Goal: Information Seeking & Learning: Learn about a topic

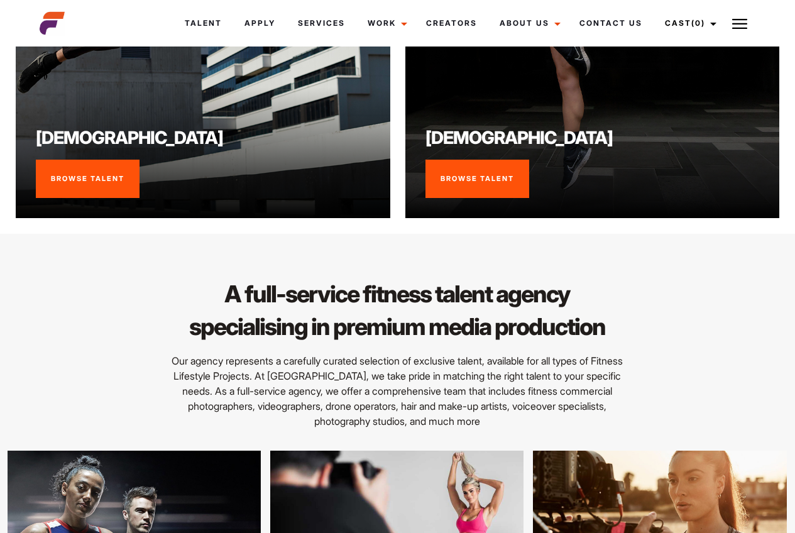
scroll to position [1005, 0]
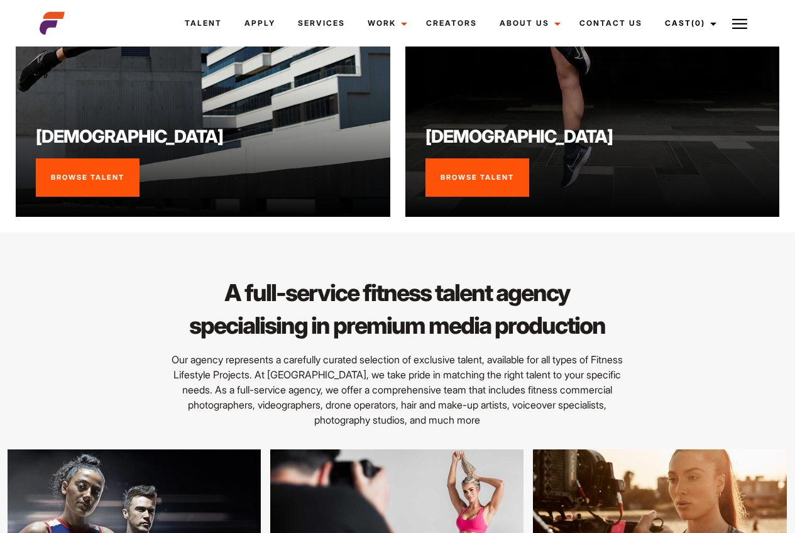
click at [117, 185] on link "Browse Talent" at bounding box center [88, 177] width 104 height 39
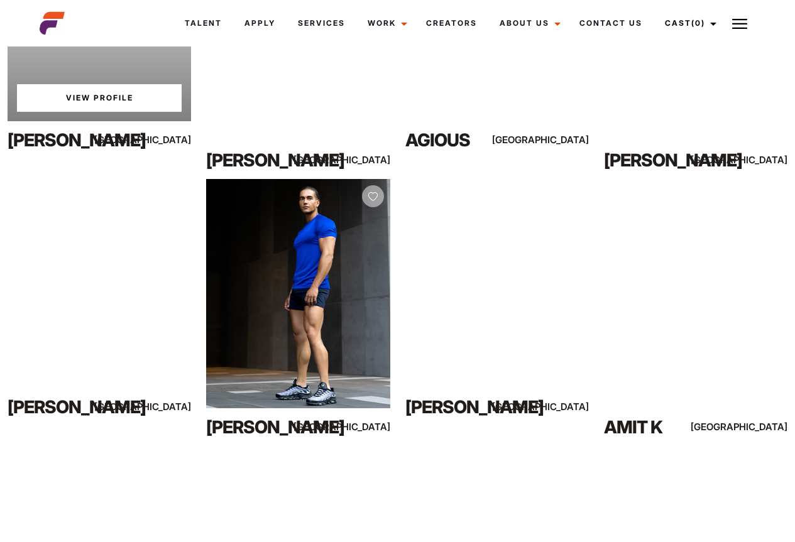
scroll to position [2262, 0]
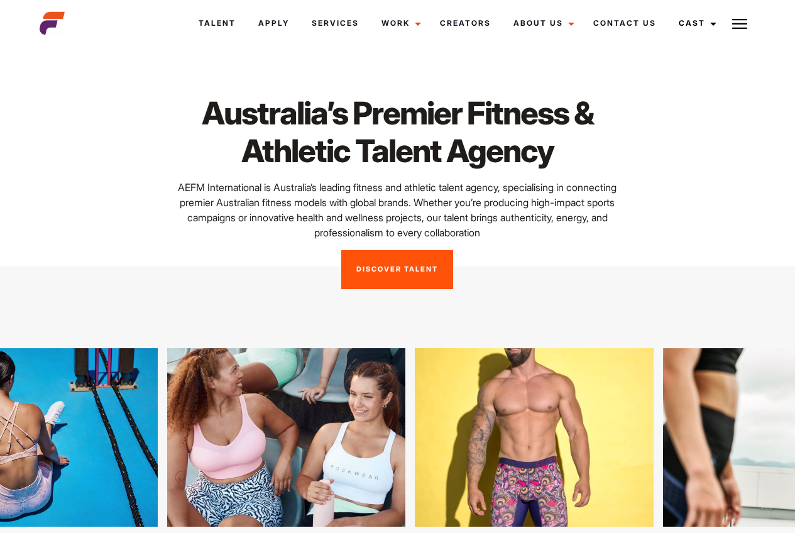
scroll to position [1005, 0]
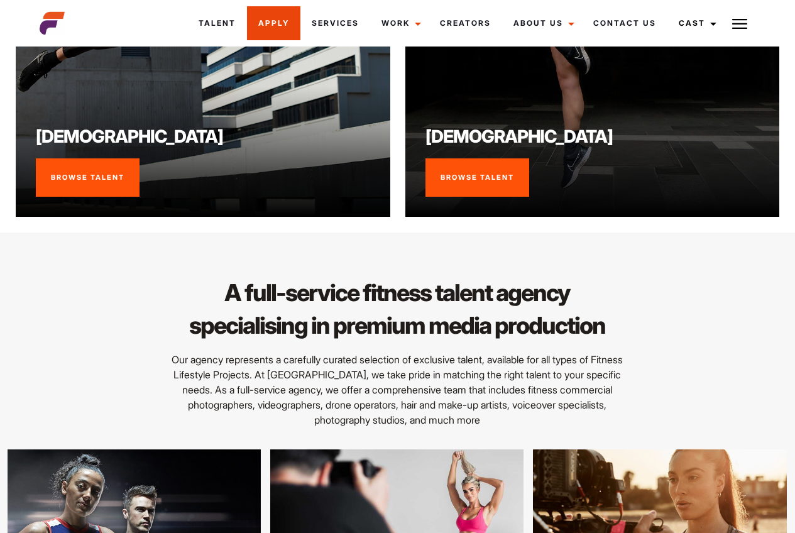
click at [271, 28] on link "Apply" at bounding box center [273, 23] width 53 height 34
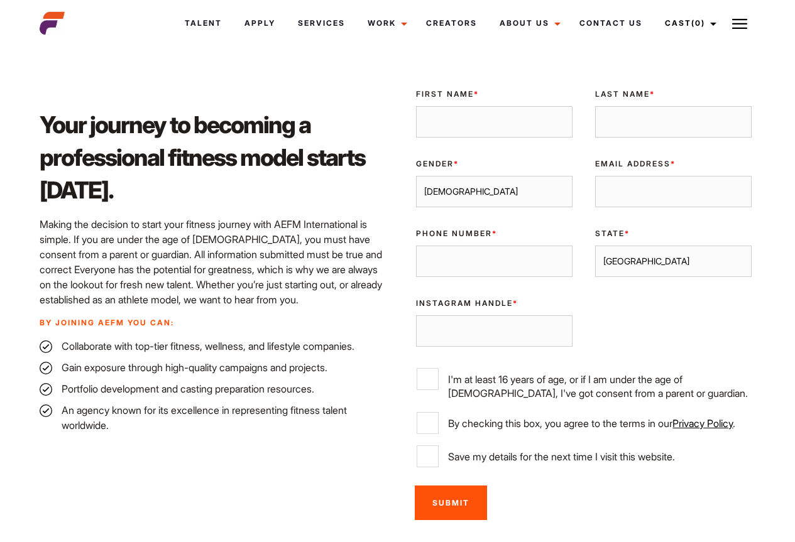
scroll to position [314, 0]
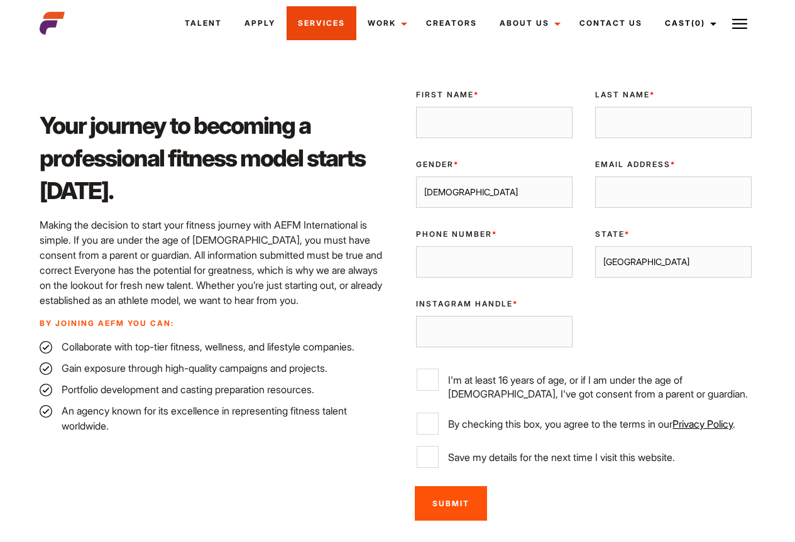
click at [333, 16] on link "Services" at bounding box center [321, 23] width 70 height 34
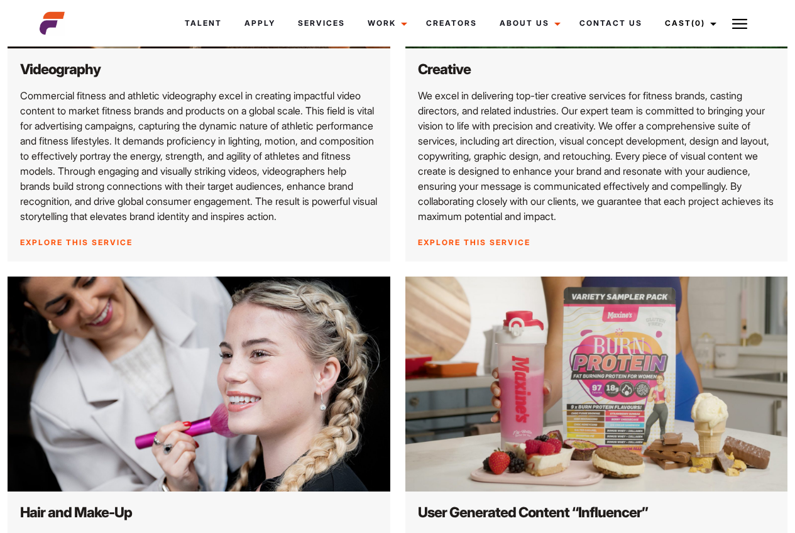
scroll to position [880, 0]
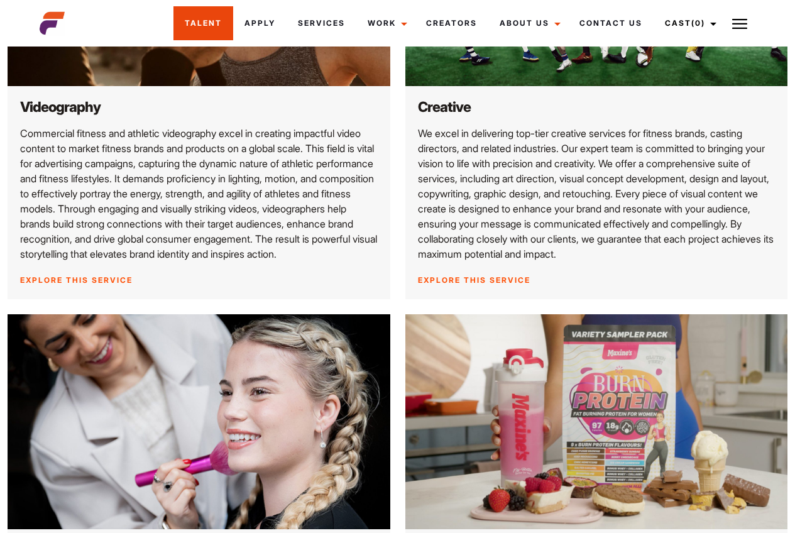
click at [195, 25] on link "Talent" at bounding box center [203, 23] width 60 height 34
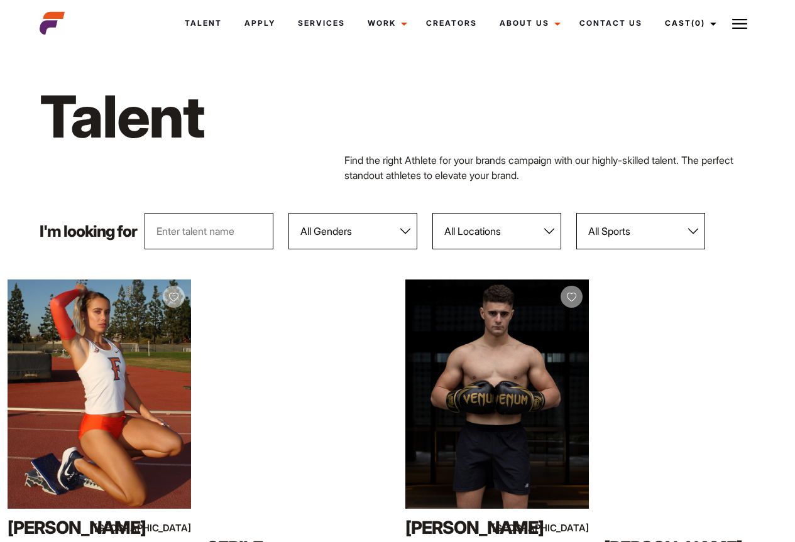
click at [239, 231] on input "text" at bounding box center [208, 231] width 129 height 36
click at [363, 227] on select "All Genders [DEMOGRAPHIC_DATA] [DEMOGRAPHIC_DATA]" at bounding box center [352, 231] width 129 height 36
select select "103"
click at [288, 213] on select "All Genders [DEMOGRAPHIC_DATA] [DEMOGRAPHIC_DATA]" at bounding box center [352, 231] width 129 height 36
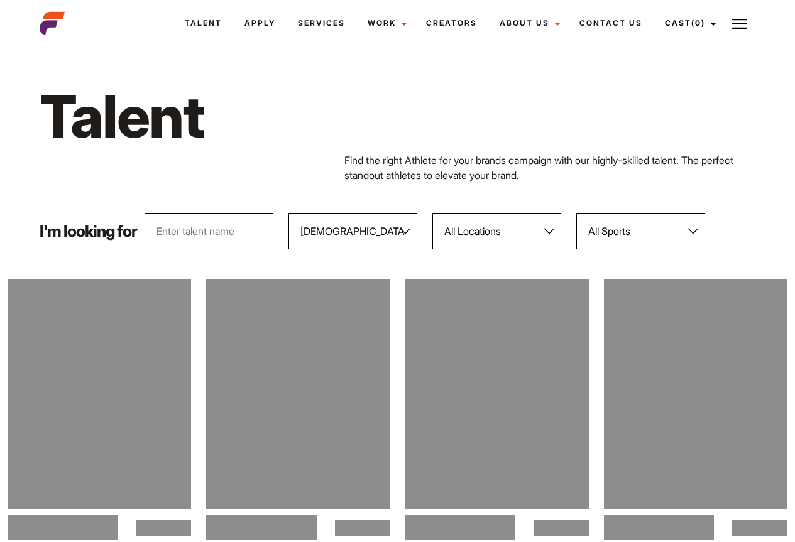
click at [488, 236] on select "All Locations [GEOGRAPHIC_DATA] [GEOGRAPHIC_DATA] [GEOGRAPHIC_DATA] [GEOGRAPHIC…" at bounding box center [496, 231] width 129 height 36
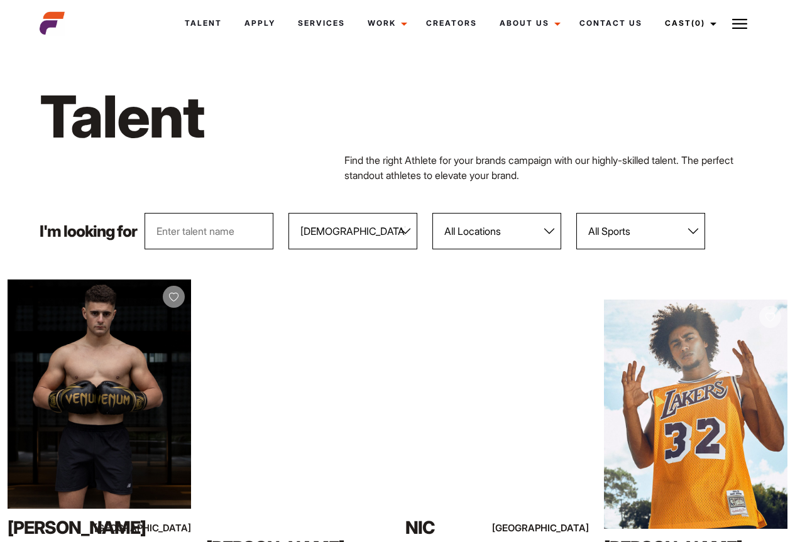
select select "118"
click at [432, 213] on select "All Locations [GEOGRAPHIC_DATA] [GEOGRAPHIC_DATA] [GEOGRAPHIC_DATA] [GEOGRAPHIC…" at bounding box center [496, 231] width 129 height 36
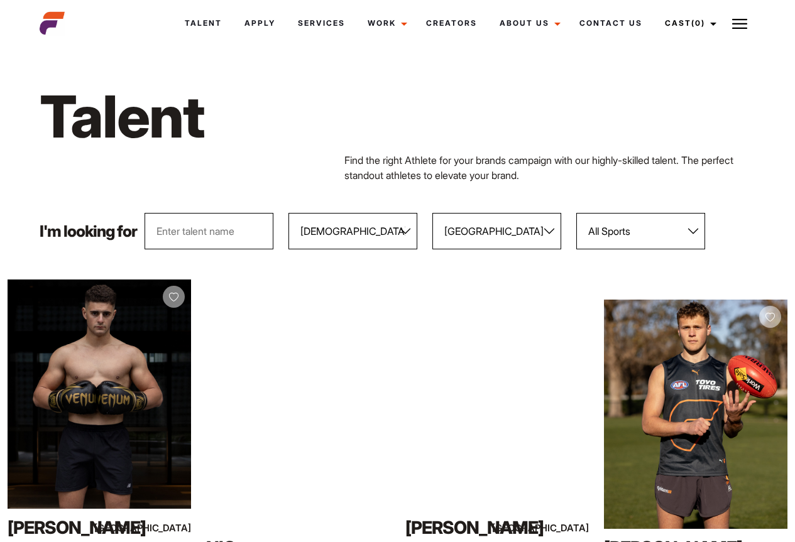
click at [611, 232] on select "All Sports 100 Meter Butterfly Acrobatics Aerial awareness Aerobics AFL Aflw Am…" at bounding box center [640, 231] width 129 height 36
select select "14"
click at [576, 213] on select "All Sports 100 Meter Butterfly Acrobatics Aerial awareness Aerobics AFL Aflw Am…" at bounding box center [640, 231] width 129 height 36
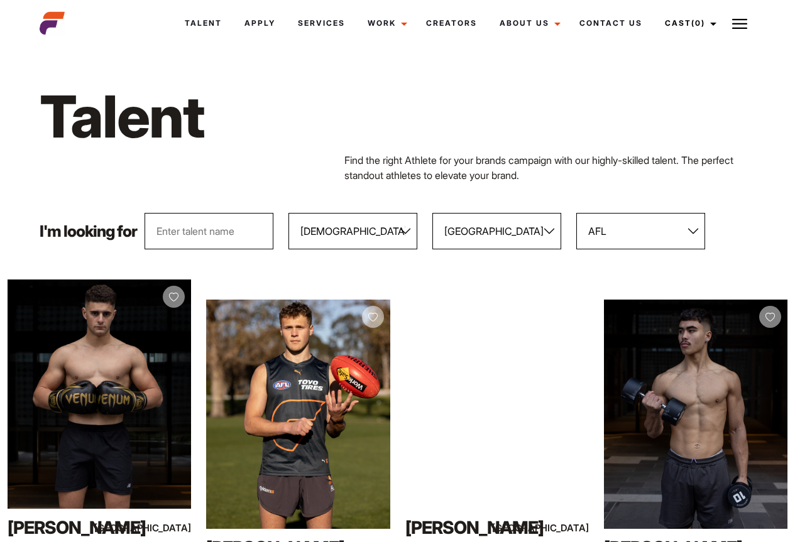
click at [193, 231] on input "text" at bounding box center [208, 231] width 129 height 36
type input "model"
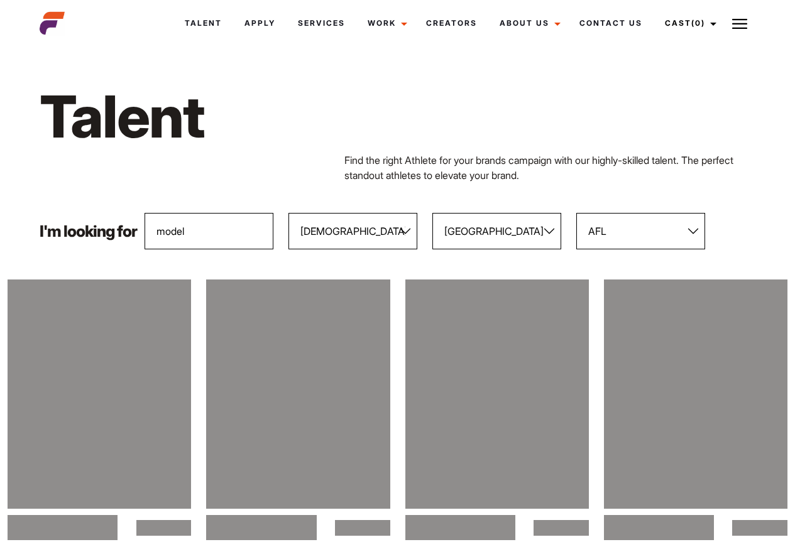
click at [271, 174] on div "Find the right Athlete for your brands campaign with our highly-skilled talent.…" at bounding box center [397, 168] width 731 height 30
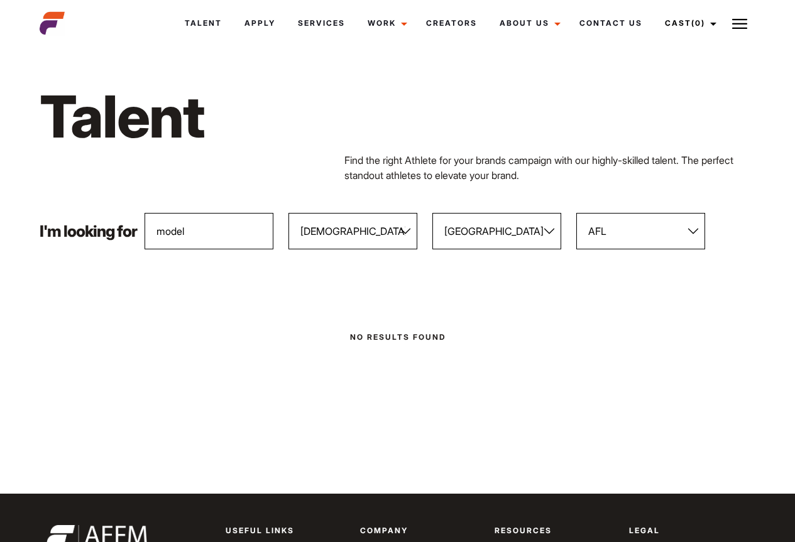
click at [232, 234] on input "model" at bounding box center [208, 231] width 129 height 36
drag, startPoint x: 215, startPoint y: 232, endPoint x: 88, endPoint y: 234, distance: 126.9
click at [88, 234] on div "I'm looking for model All Genders [DEMOGRAPHIC_DATA] [DEMOGRAPHIC_DATA] All Loc…" at bounding box center [397, 231] width 731 height 36
click at [224, 300] on body "Talent Apply Services Work Campaigns Jobs Job Request Creators About Us Founder…" at bounding box center [397, 431] width 795 height 762
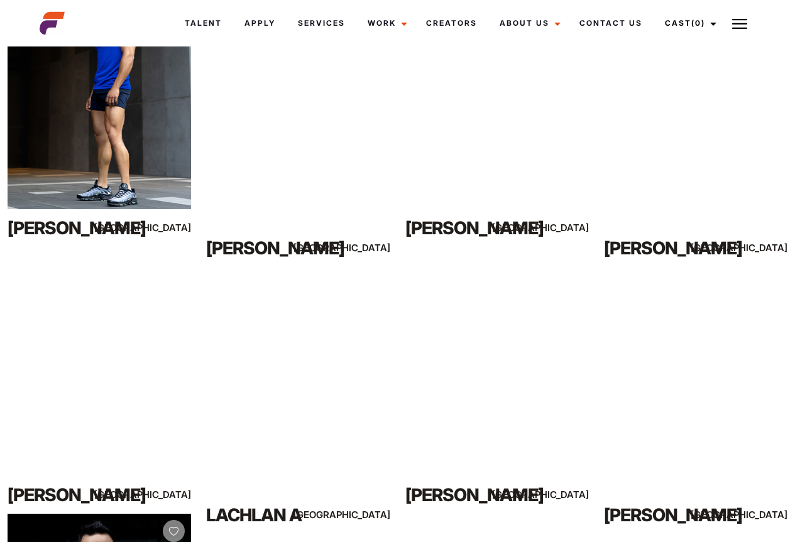
scroll to position [565, 0]
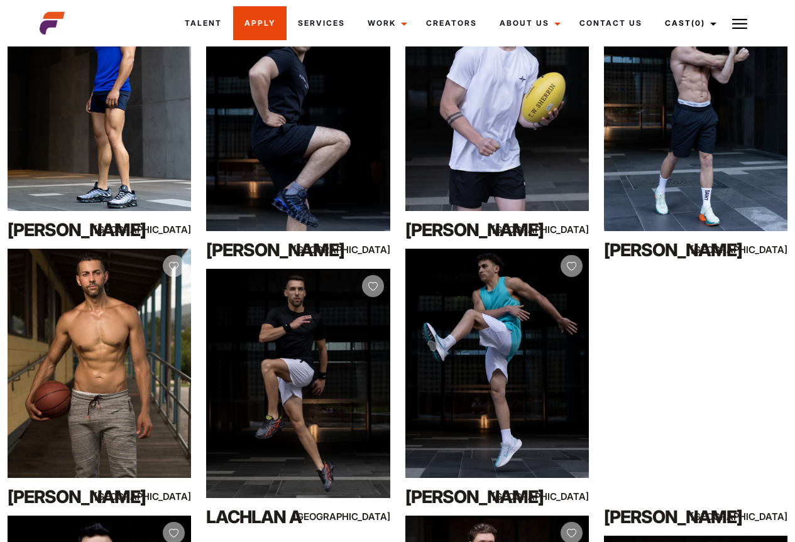
click at [254, 21] on link "Apply" at bounding box center [259, 23] width 53 height 34
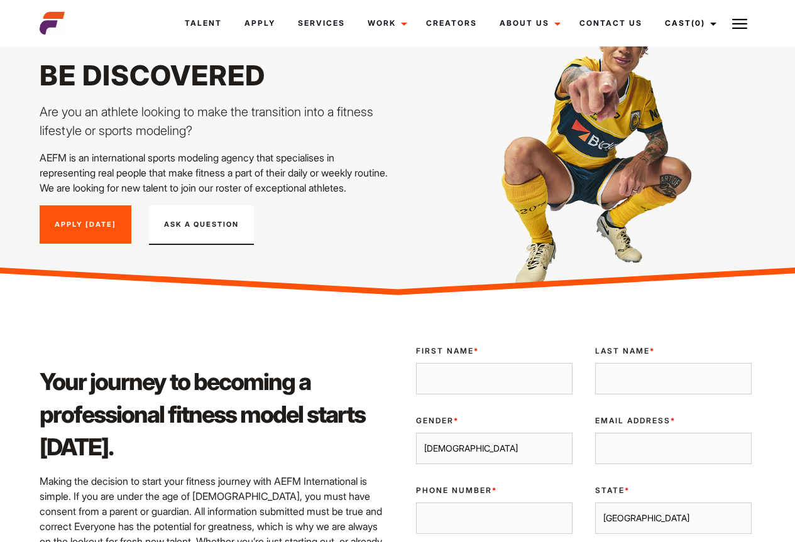
scroll to position [63, 0]
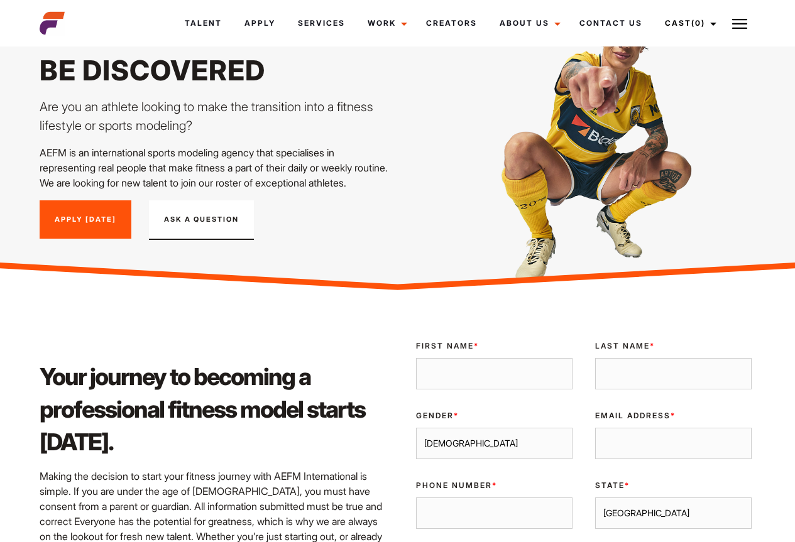
click at [230, 221] on button "Ask A Question" at bounding box center [201, 220] width 105 height 40
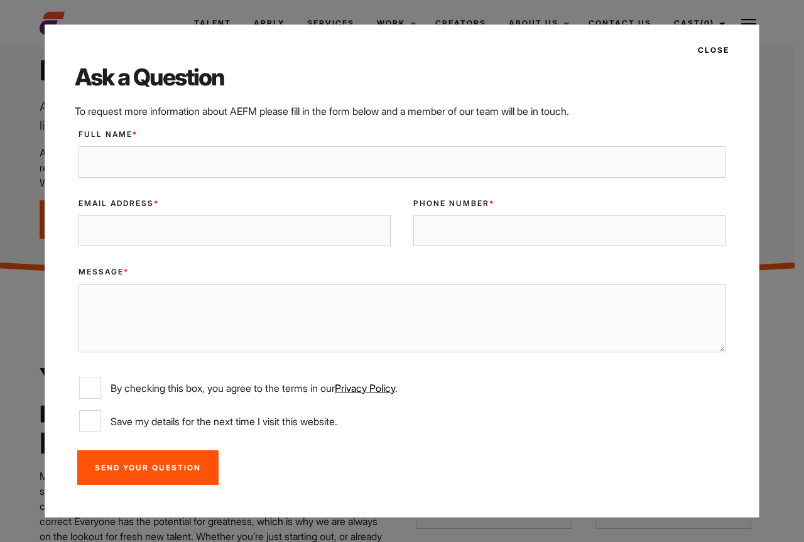
click at [705, 47] on button "Close" at bounding box center [709, 50] width 39 height 21
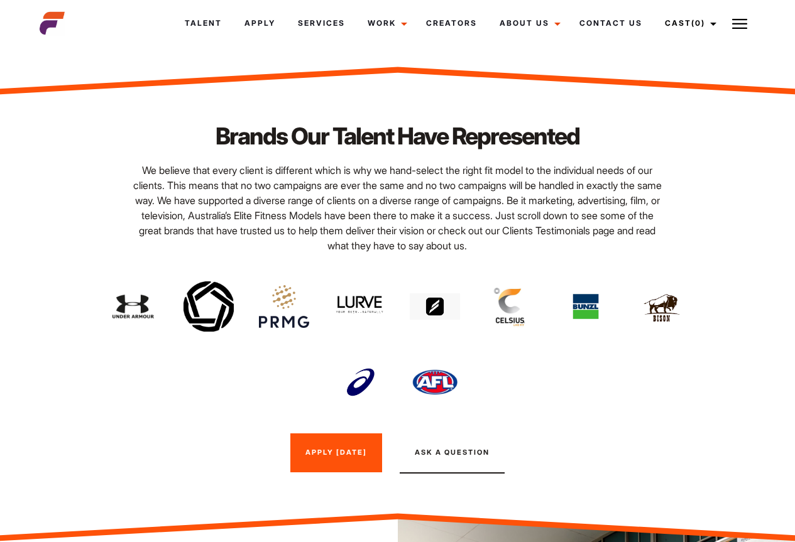
scroll to position [817, 0]
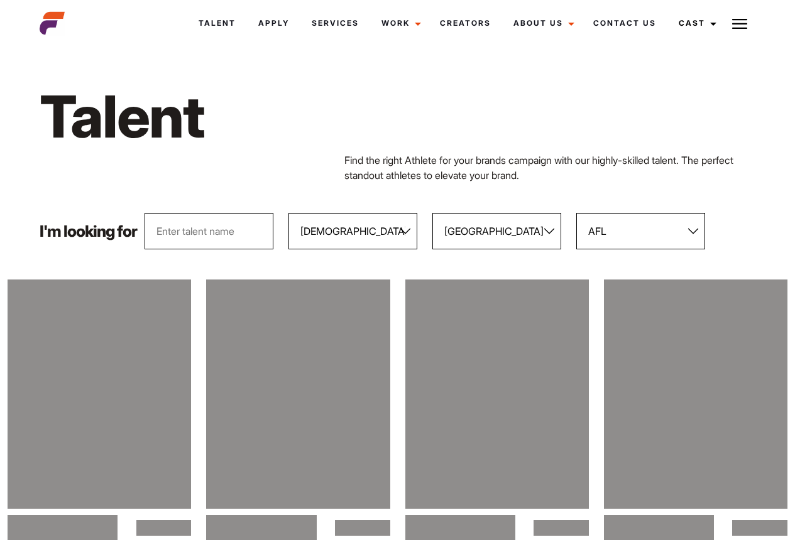
select select "103"
select select "118"
select select "14"
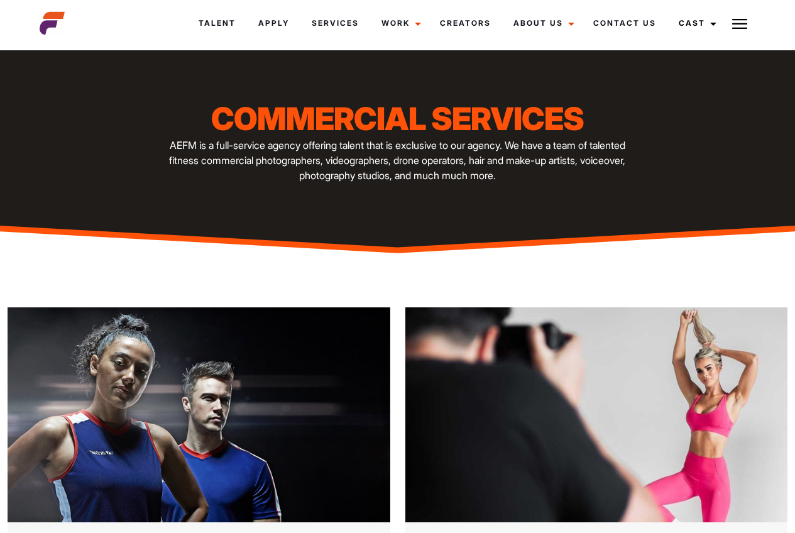
scroll to position [880, 0]
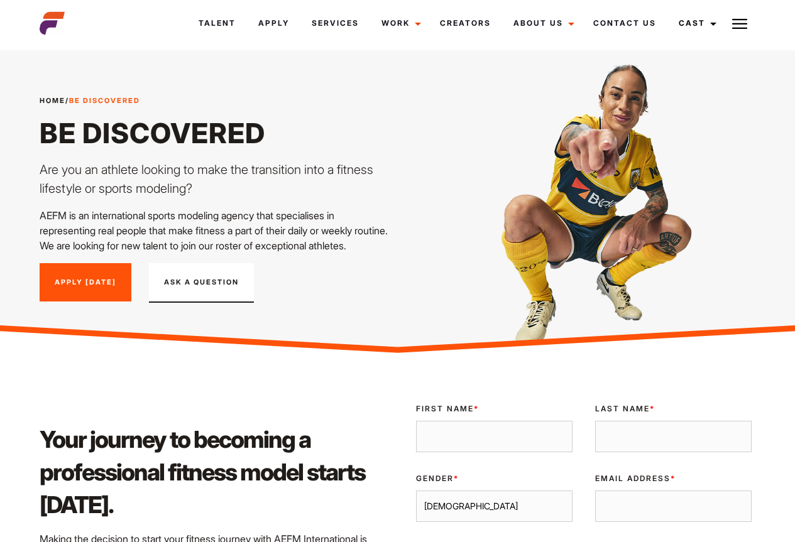
scroll to position [314, 0]
